Goal: Find specific page/section: Find specific page/section

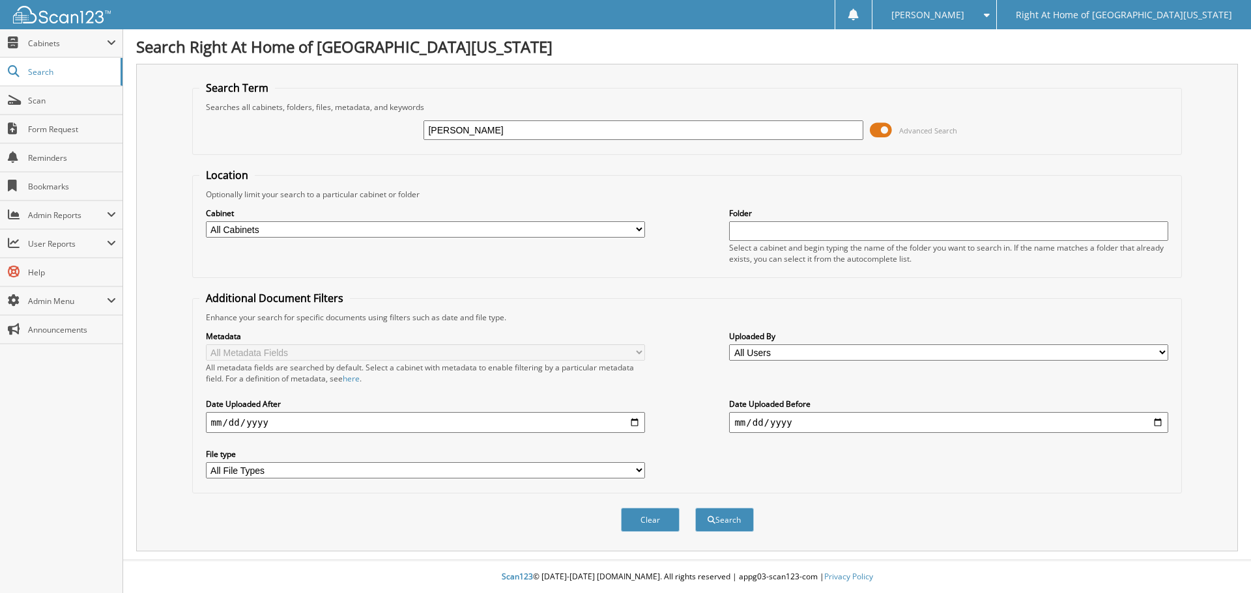
type input "[PERSON_NAME]"
click at [695, 508] on button "Search" at bounding box center [724, 520] width 59 height 24
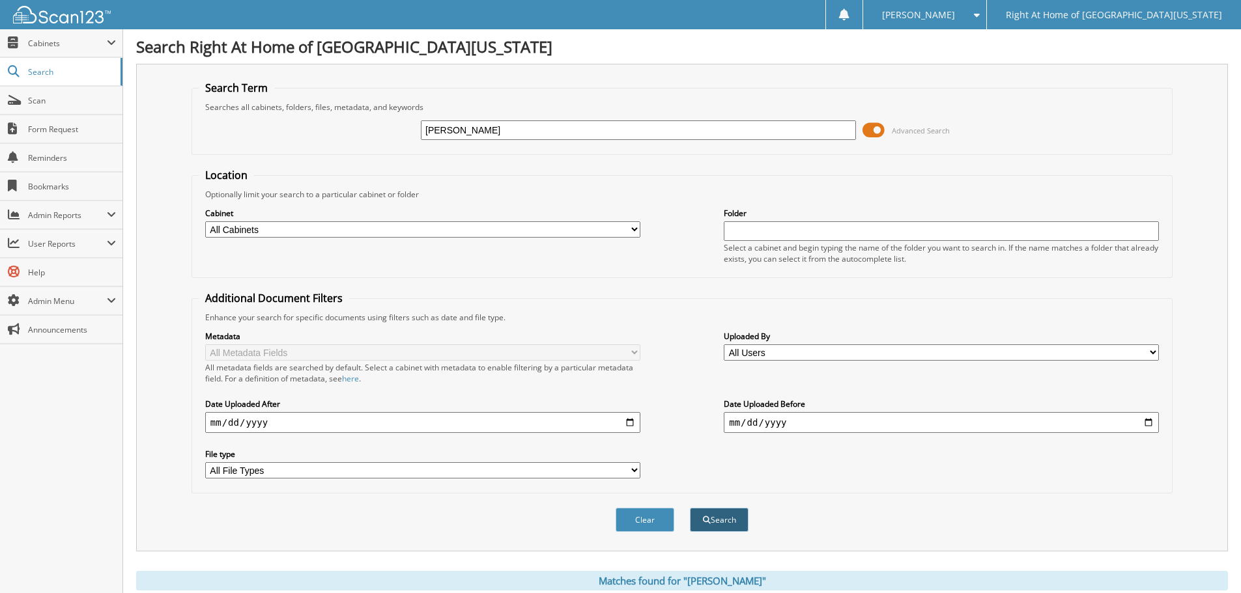
click at [737, 525] on button "Search" at bounding box center [719, 520] width 59 height 24
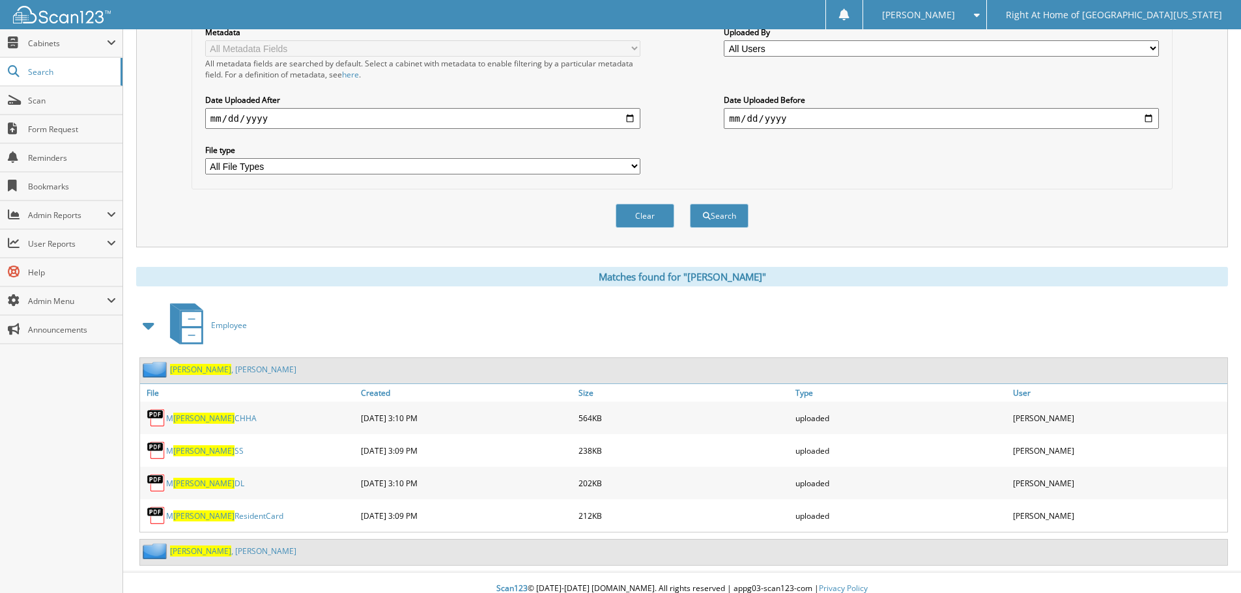
scroll to position [317, 0]
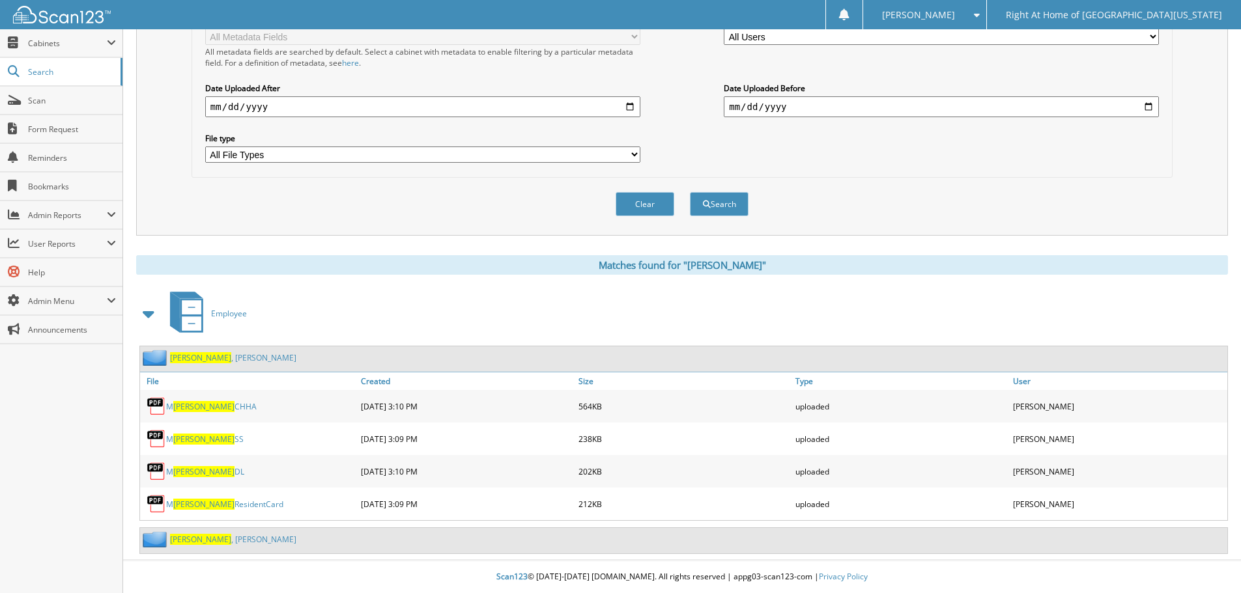
click at [194, 361] on span "[PERSON_NAME]" at bounding box center [200, 357] width 61 height 11
